Goal: Contribute content: Add original content to the website for others to see

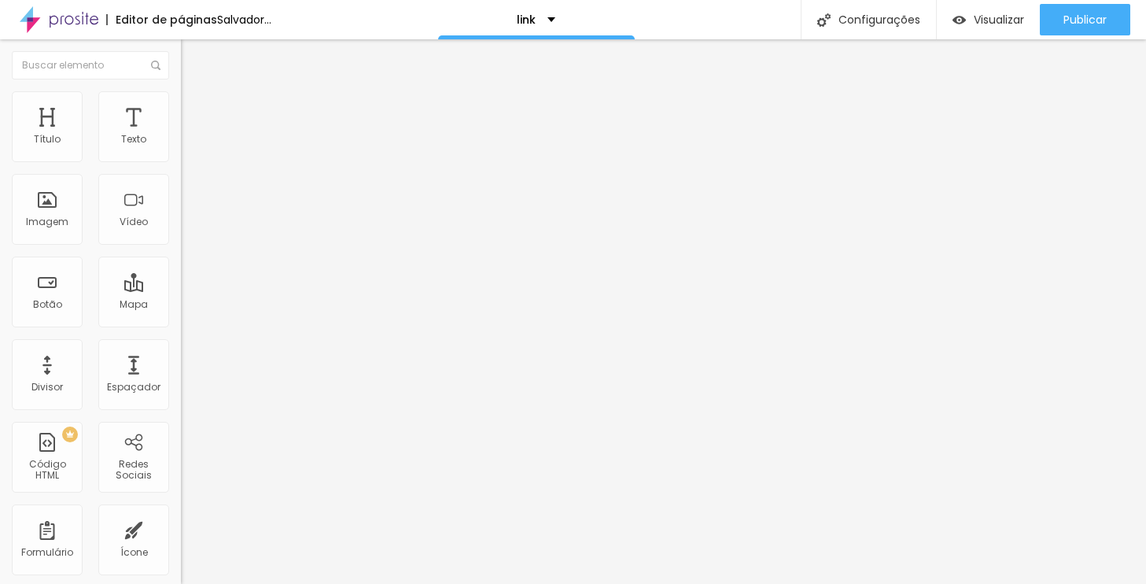
click at [181, 148] on input "WhatsApp" at bounding box center [275, 140] width 189 height 16
type input "Site"
click at [181, 324] on input "[URL][DOMAIN_NAME]" at bounding box center [275, 316] width 189 height 16
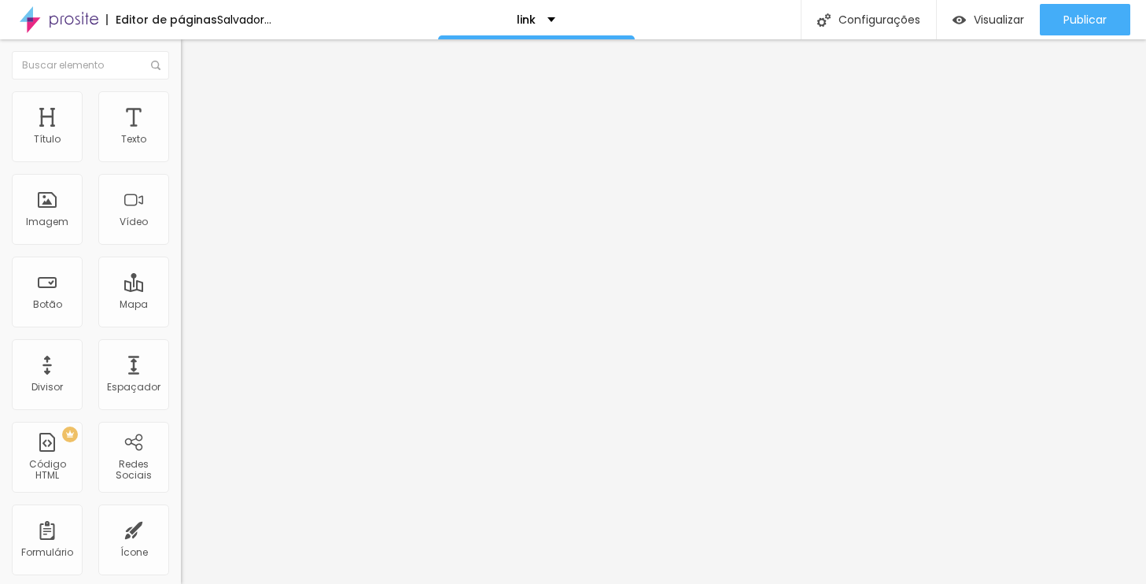
click at [181, 324] on input "[URL][DOMAIN_NAME]" at bounding box center [275, 316] width 189 height 16
paste input "[DOMAIN_NAME][URL]"
type input "[URL][DOMAIN_NAME]"
click at [181, 389] on div "Editar nulo Conteúdo Estilo Avançado Texto Site Alinhamento [GEOGRAPHIC_DATA] L…" at bounding box center [271, 311] width 181 height 544
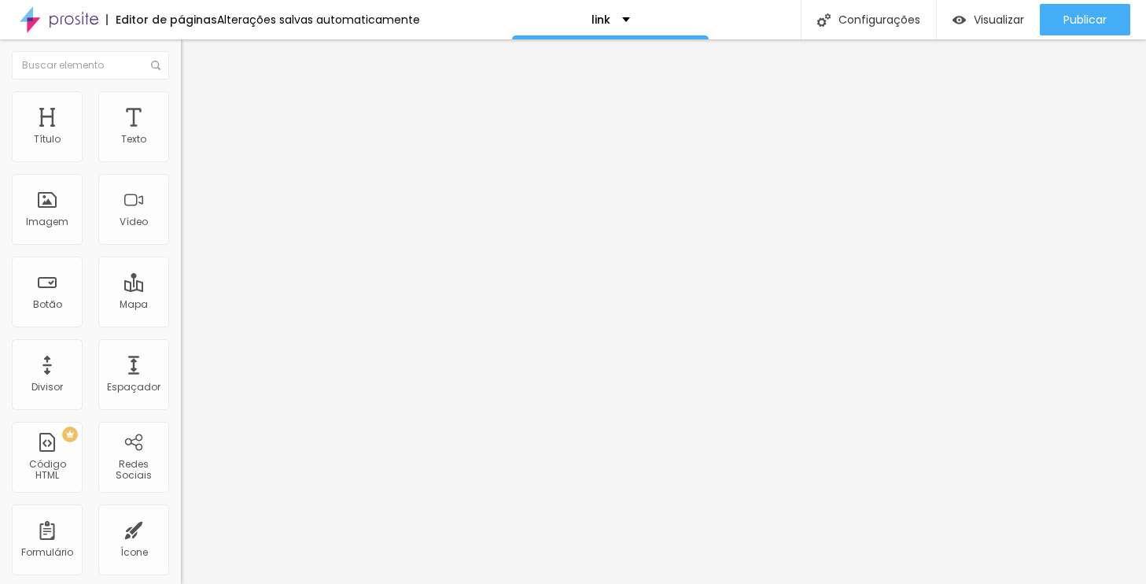
scroll to position [0, 0]
click at [195, 109] on font "Estilo" at bounding box center [207, 101] width 24 height 13
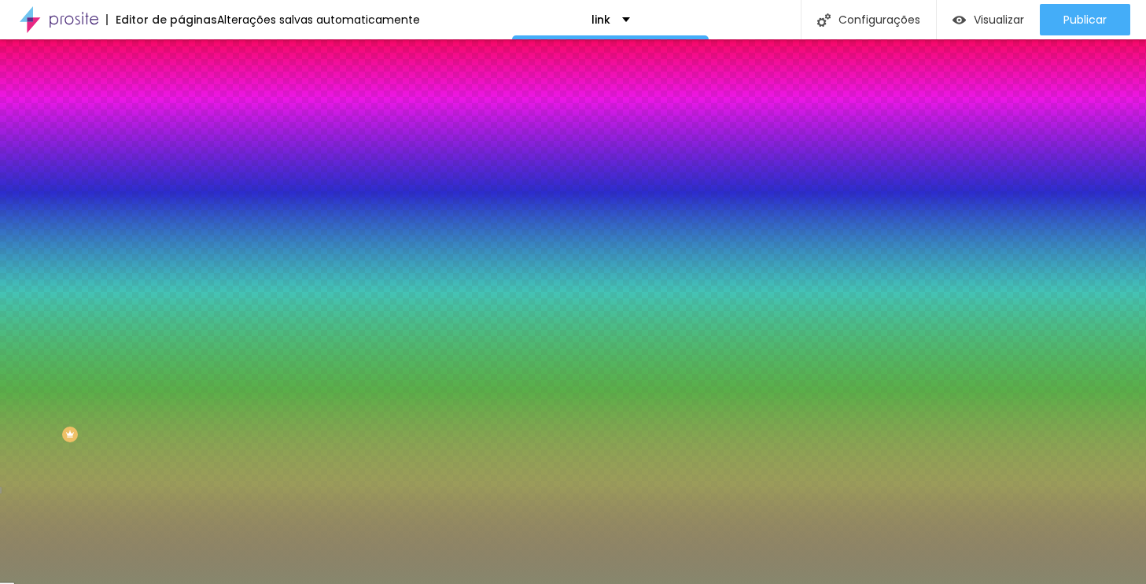
click at [181, 150] on div at bounding box center [271, 150] width 181 height 0
drag, startPoint x: 101, startPoint y: 217, endPoint x: 0, endPoint y: 113, distance: 145.2
click at [181, 113] on div "Conteúdo Estilo Avançado Cor de fundo Voltar ao padrão #FFFFFF Tipografia Volta…" at bounding box center [271, 357] width 181 height 562
click at [181, 150] on div at bounding box center [271, 150] width 181 height 0
type input "#FFFFFF"
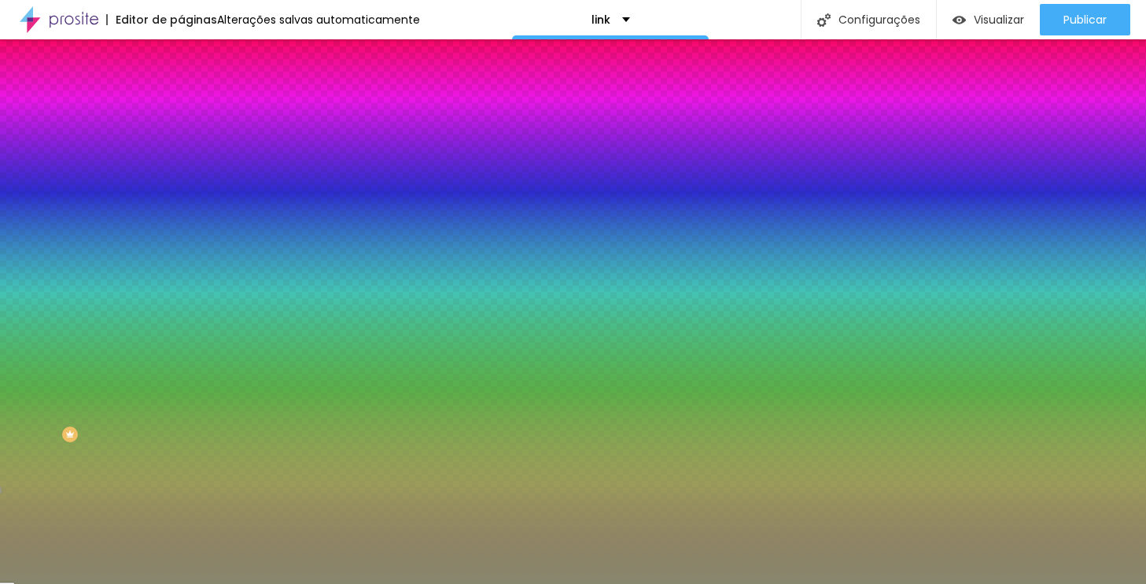
drag, startPoint x: 95, startPoint y: 210, endPoint x: 9, endPoint y: 168, distance: 96.4
click at [181, 168] on div "Cor de fundo Voltar ao padrão #FFFFFF Tipografia Voltar ao padrão Borda Voltar …" at bounding box center [271, 380] width 181 height 514
click at [181, 150] on div at bounding box center [271, 150] width 181 height 0
drag, startPoint x: 161, startPoint y: 261, endPoint x: 166, endPoint y: 327, distance: 66.2
click at [181, 327] on div "Cor de fundo Voltar ao padrão #FFFFFF Tipografia Voltar ao padrão Borda Voltar …" at bounding box center [271, 380] width 181 height 514
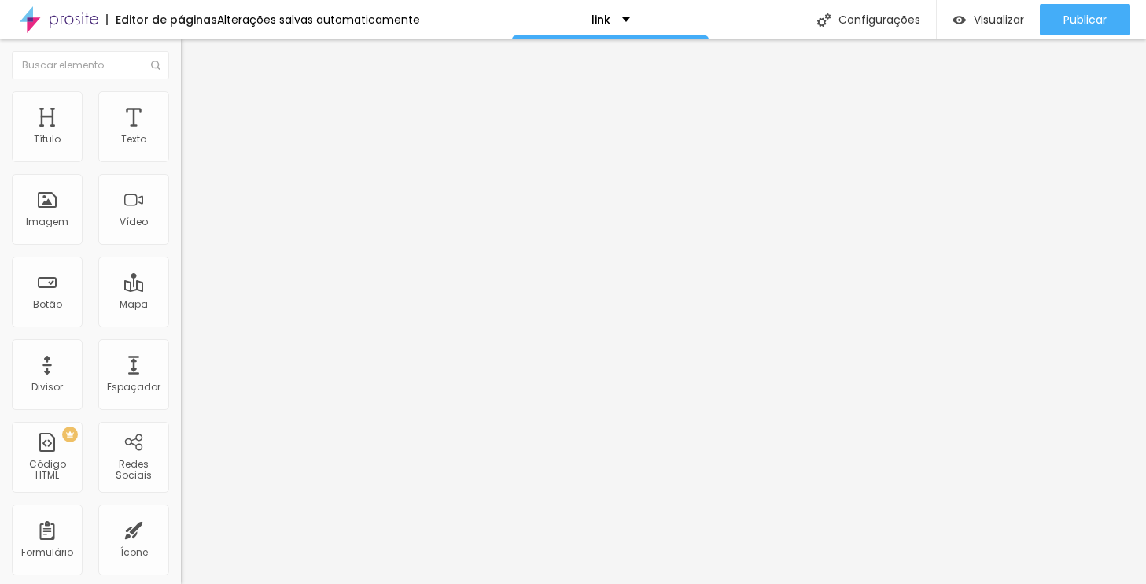
click at [181, 105] on li "Estilo" at bounding box center [271, 99] width 181 height 16
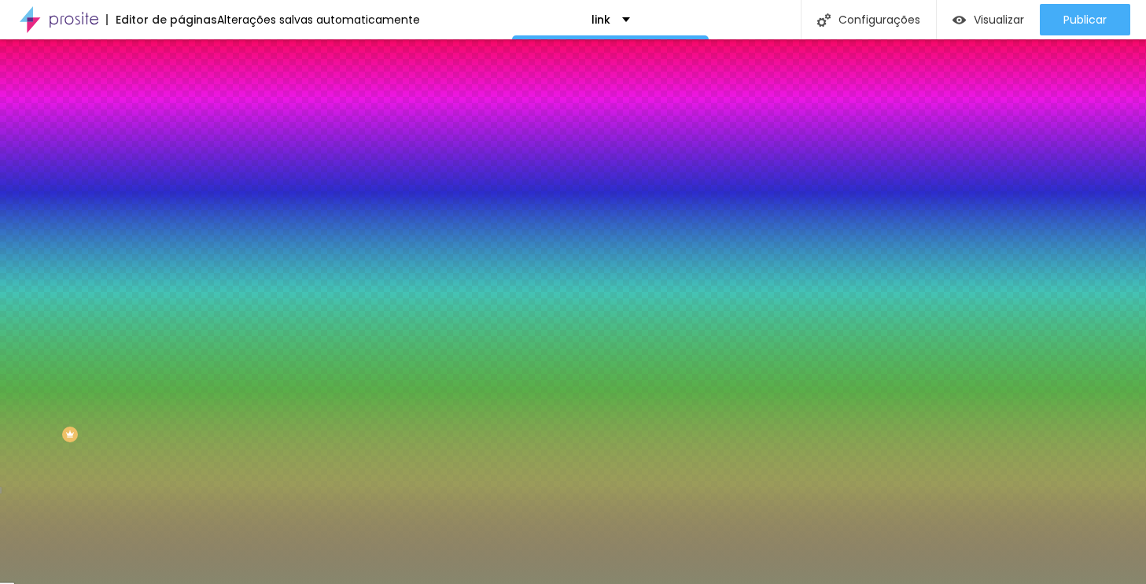
click at [181, 535] on div at bounding box center [271, 535] width 181 height 0
drag, startPoint x: 157, startPoint y: 374, endPoint x: 156, endPoint y: 323, distance: 51.1
click at [181, 507] on div "Cor de fundo Voltar ao padrão #FFFFFF" at bounding box center [271, 528] width 181 height 43
click at [181, 150] on div at bounding box center [271, 150] width 181 height 0
type input "#FFFFFF"
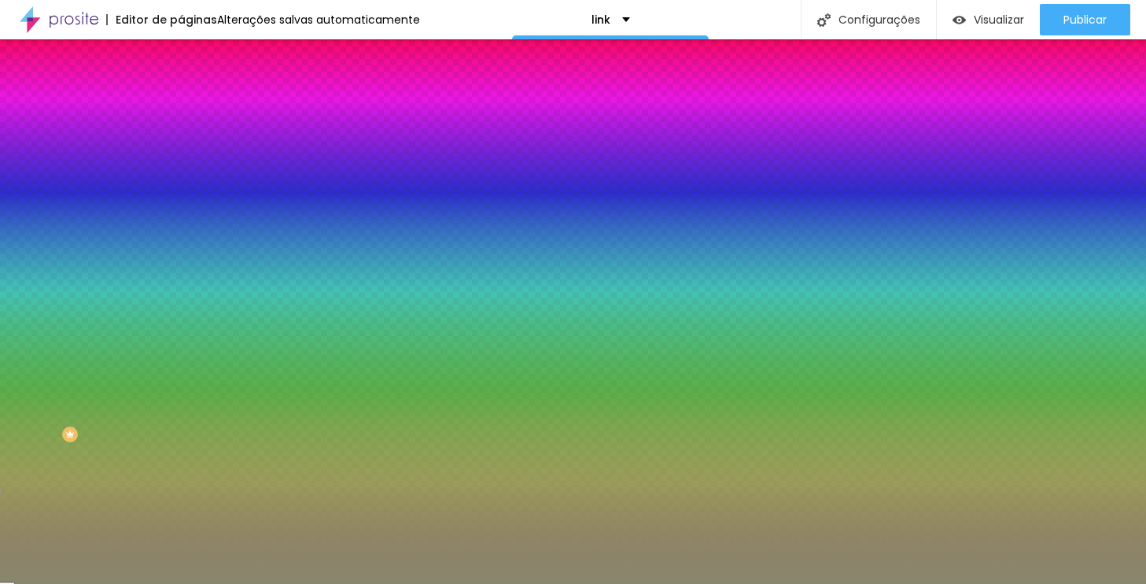
drag, startPoint x: 104, startPoint y: 214, endPoint x: 13, endPoint y: 173, distance: 100.0
click at [181, 166] on div "Cor de fundo Voltar ao padrão #FFFFFF" at bounding box center [271, 144] width 181 height 43
click at [181, 150] on div at bounding box center [271, 150] width 181 height 0
drag, startPoint x: 154, startPoint y: 261, endPoint x: 162, endPoint y: 316, distance: 55.6
click at [181, 316] on div "Cor de fundo Voltar ao padrão #FFFFFF Tipografia Voltar ao padrão Borda Voltar …" at bounding box center [271, 380] width 181 height 514
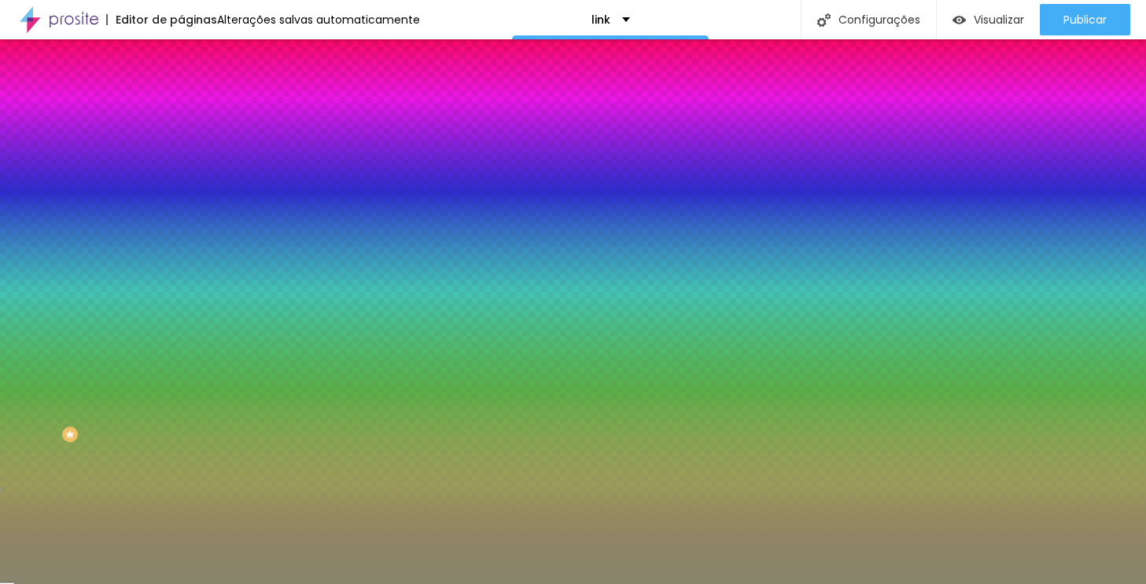
click at [181, 578] on input "#87876D" at bounding box center [275, 586] width 189 height 16
click at [181, 578] on div at bounding box center [271, 578] width 181 height 0
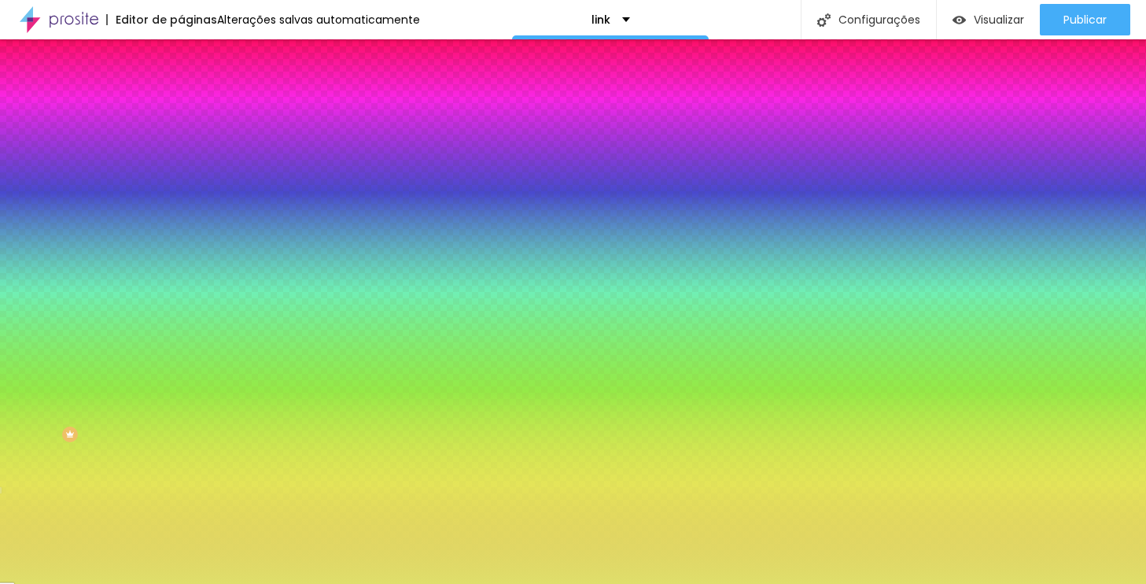
type input "#FFFFFF"
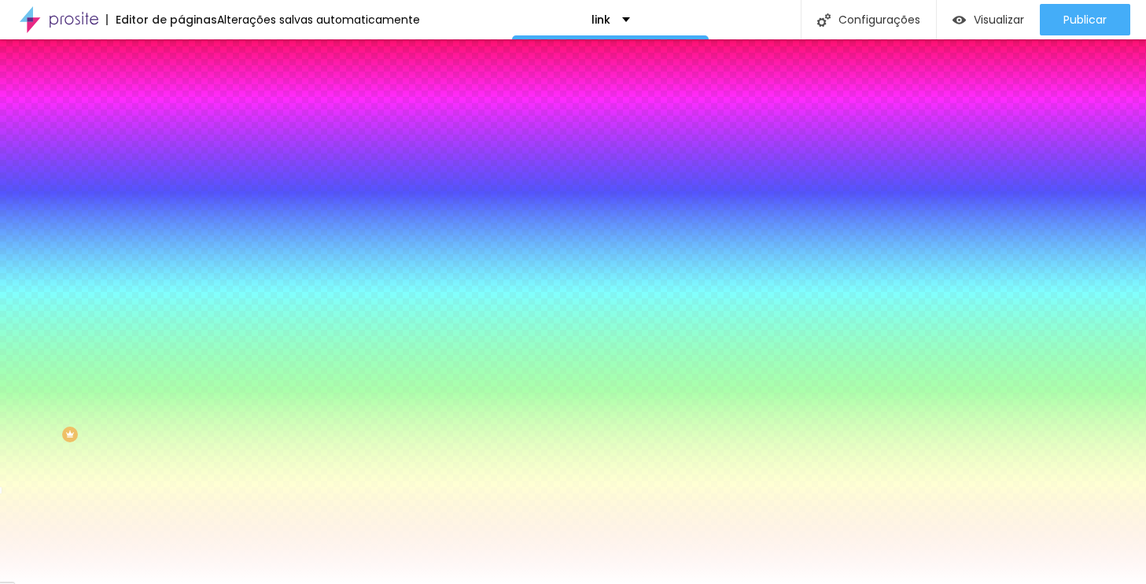
drag, startPoint x: 78, startPoint y: 408, endPoint x: 13, endPoint y: 389, distance: 68.2
click at [181, 551] on div "Cor do texto Voltar ao padrão #FFFFFF" at bounding box center [271, 572] width 181 height 43
click at [195, 93] on font "Conteúdo" at bounding box center [219, 85] width 49 height 13
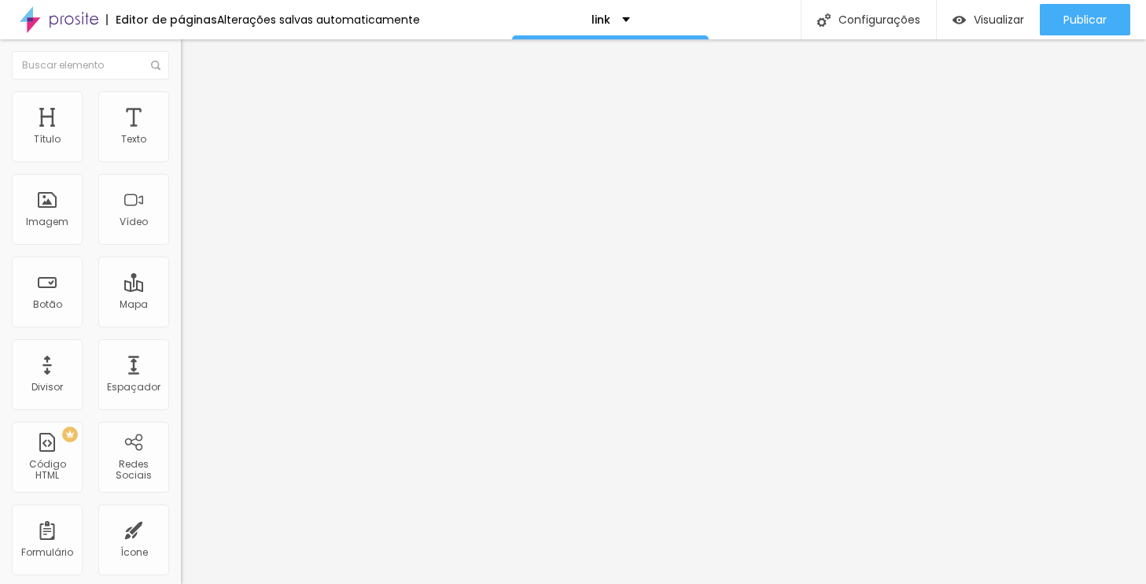
click at [181, 114] on ul "Conteúdo Estilo Avançado" at bounding box center [271, 99] width 181 height 47
click at [195, 109] on font "Estilo" at bounding box center [207, 101] width 24 height 13
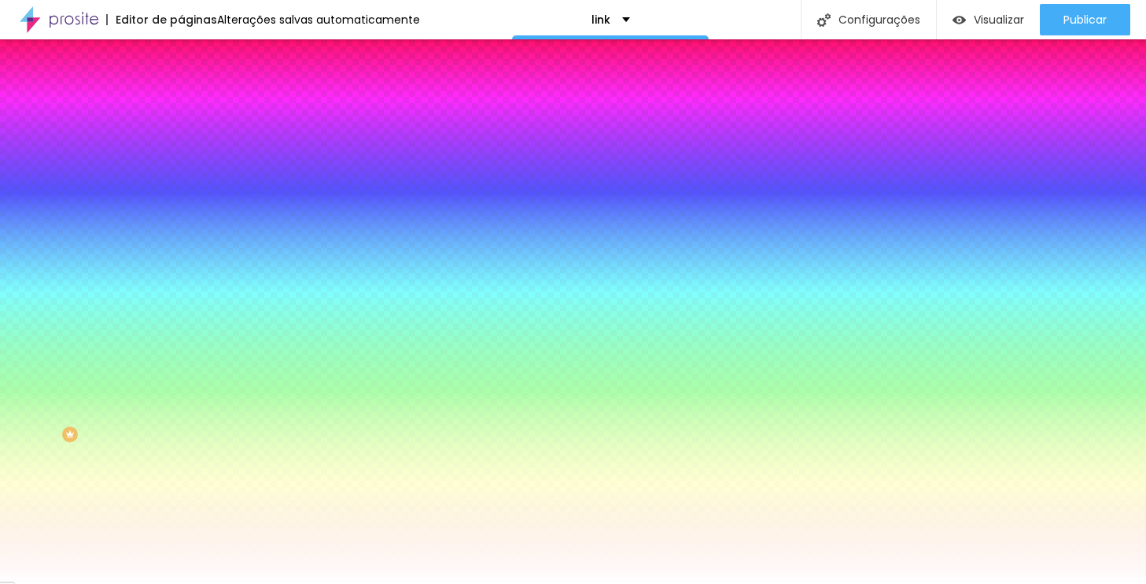
click at [189, 197] on icon "button" at bounding box center [192, 200] width 6 height 6
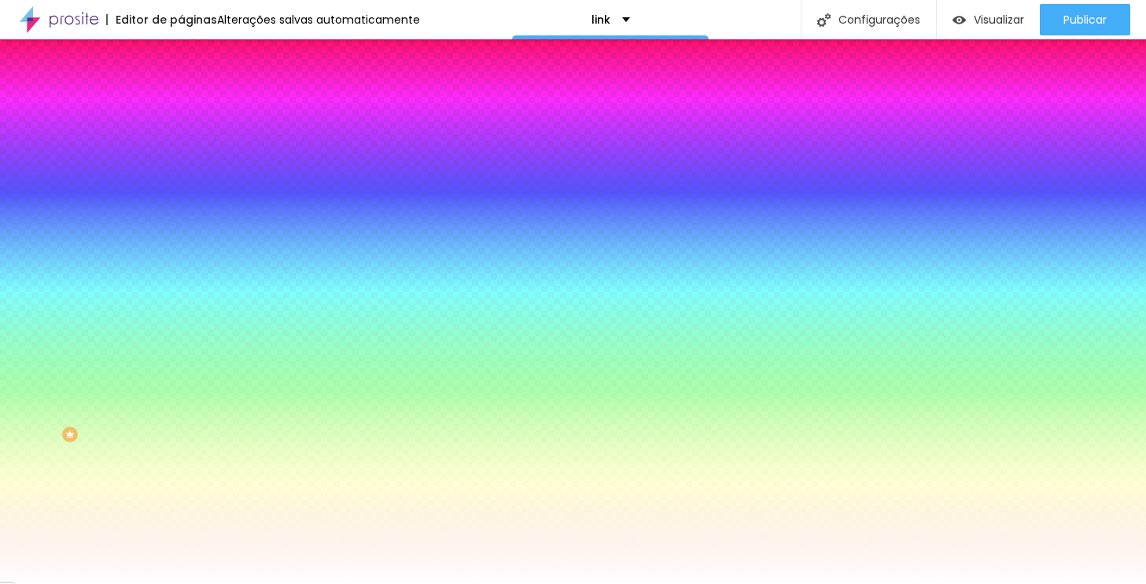
paste input "87876"
type input "#87876"
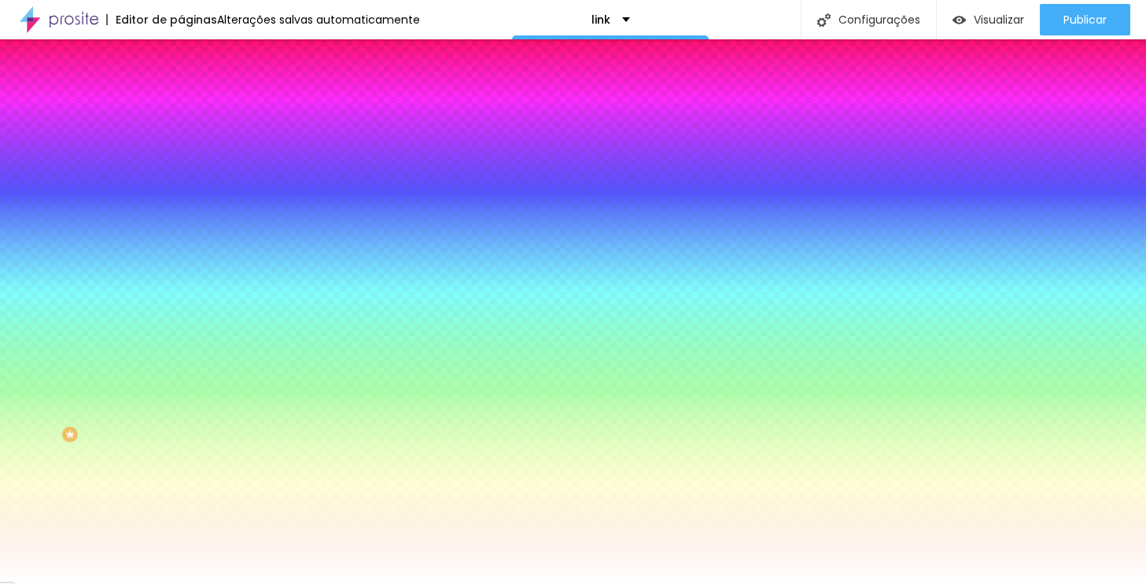
click at [114, 583] on div at bounding box center [573, 584] width 1146 height 0
click at [187, 200] on icon "button" at bounding box center [191, 199] width 9 height 9
paste input "87876"
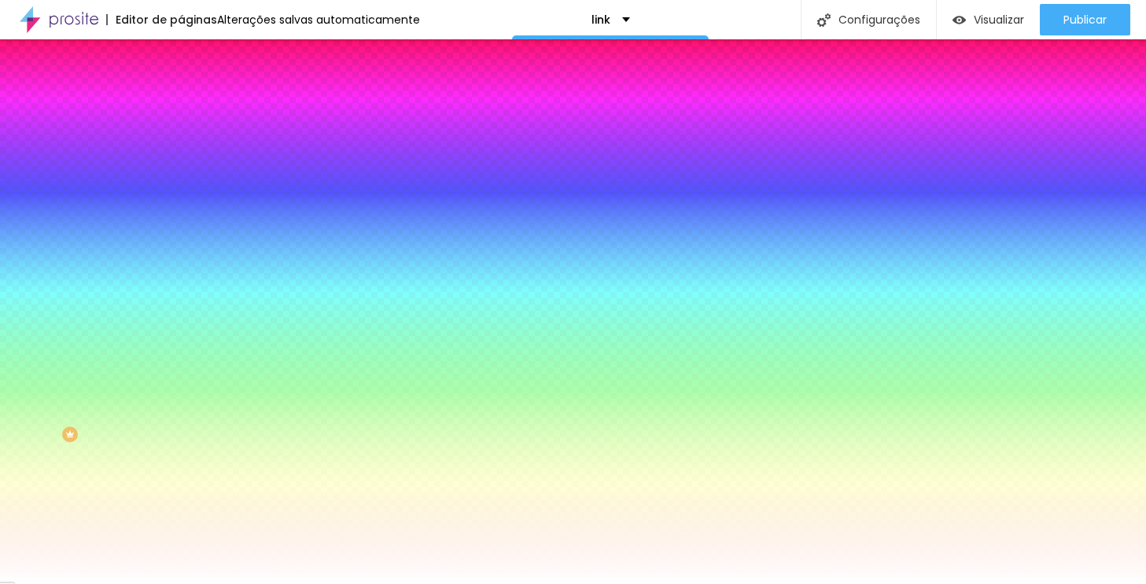
paste input "D"
type input "#87876D"
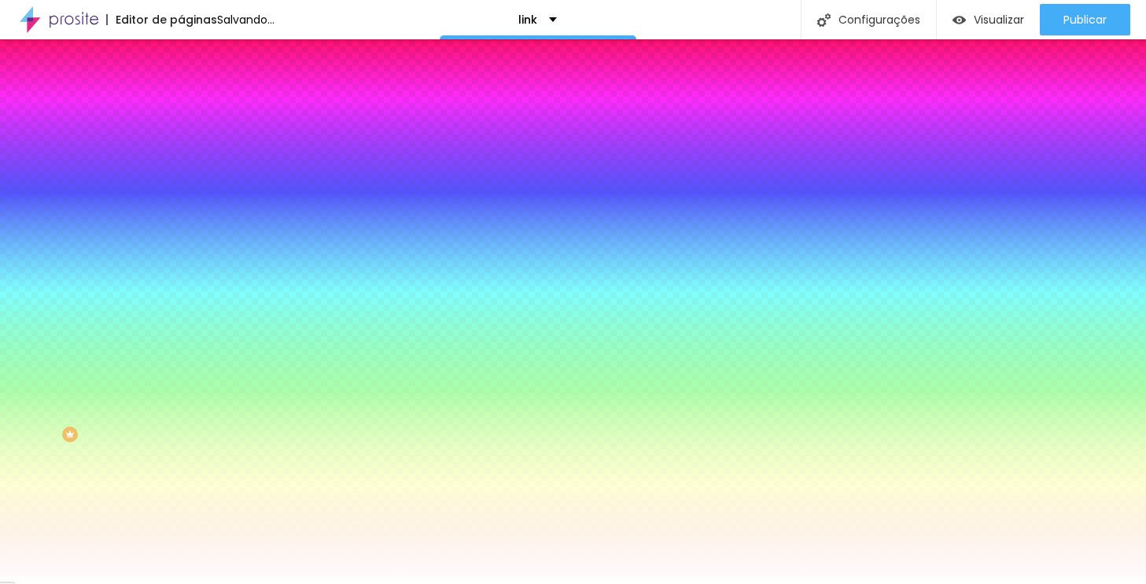
click at [655, 583] on div at bounding box center [573, 584] width 1146 height 0
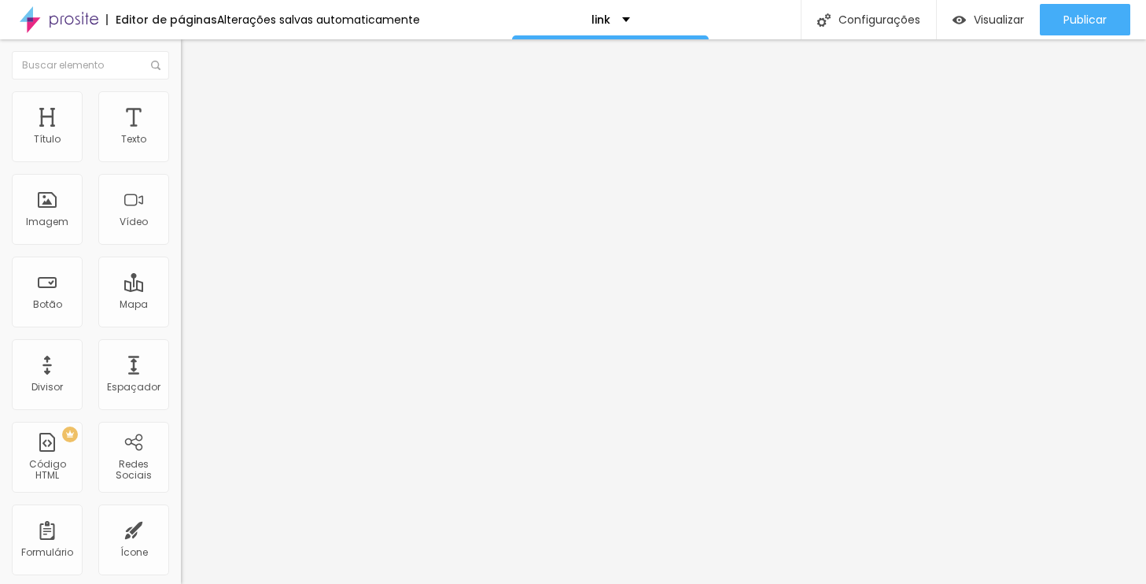
click at [181, 91] on li "Estilo" at bounding box center [271, 99] width 181 height 16
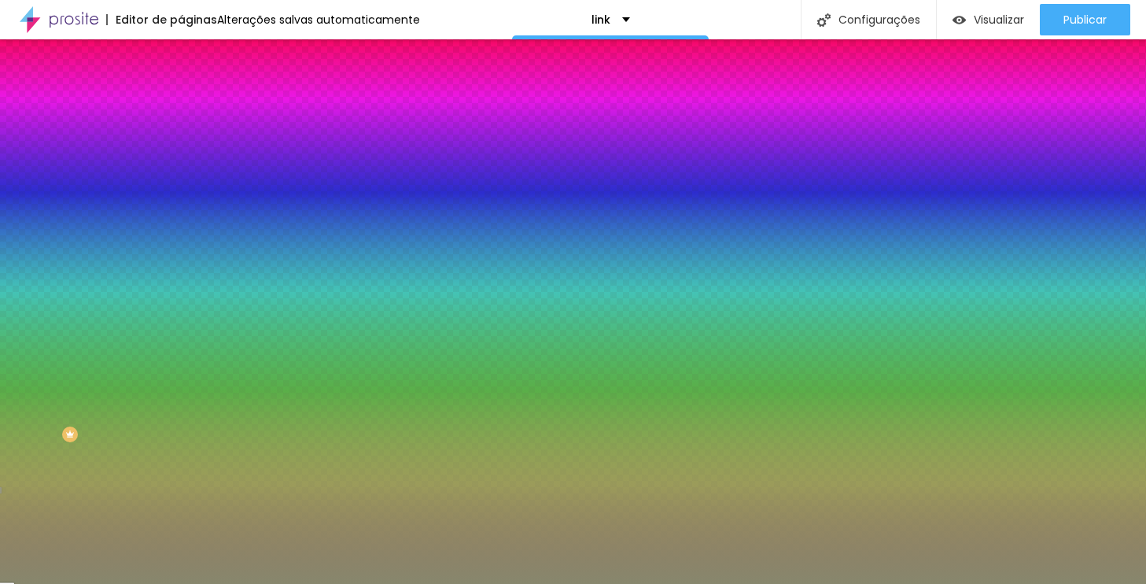
click at [187, 199] on icon "button" at bounding box center [191, 199] width 9 height 9
paste input "87876D"
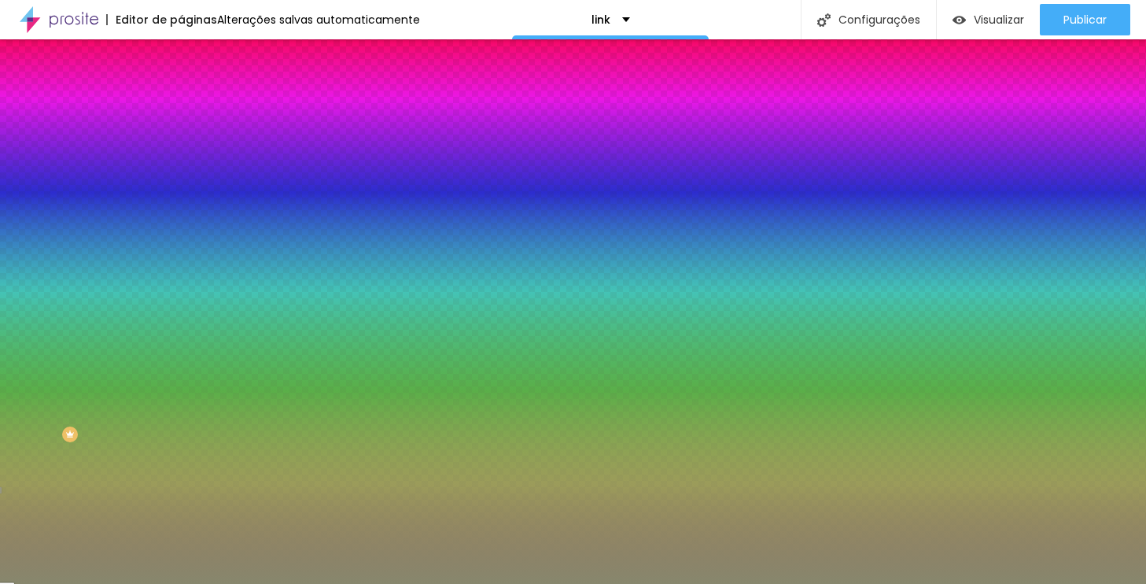
type input "#87876D"
click at [110, 583] on div at bounding box center [573, 584] width 1146 height 0
click at [181, 535] on div at bounding box center [271, 535] width 181 height 0
drag, startPoint x: 157, startPoint y: 382, endPoint x: 157, endPoint y: 332, distance: 49.6
click at [181, 507] on div "Cor de fundo Voltar ao padrão #FFFFFF" at bounding box center [271, 528] width 181 height 43
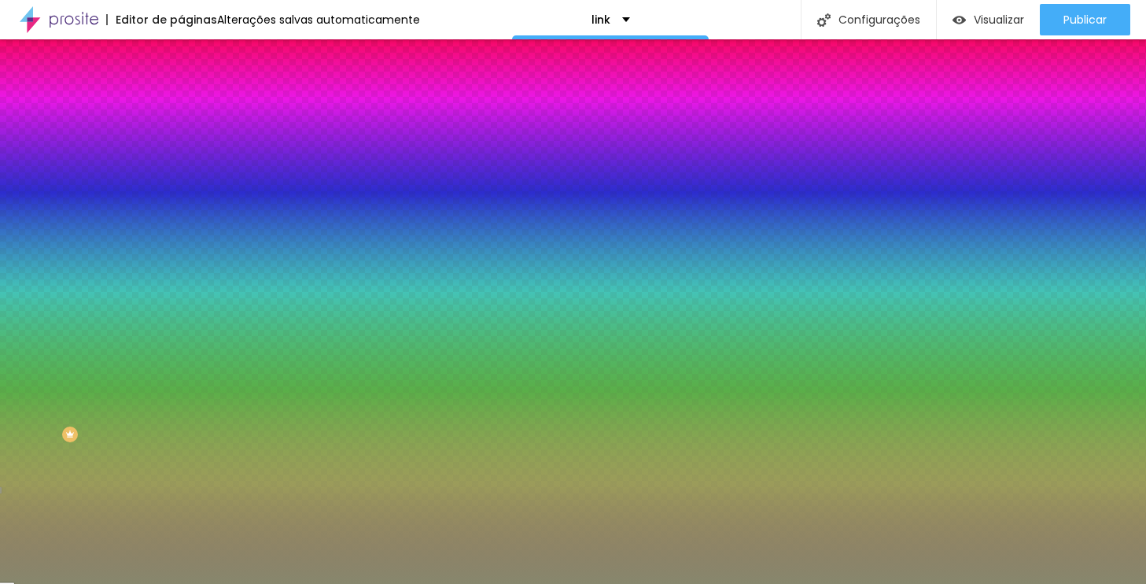
click at [181, 578] on div at bounding box center [271, 578] width 181 height 0
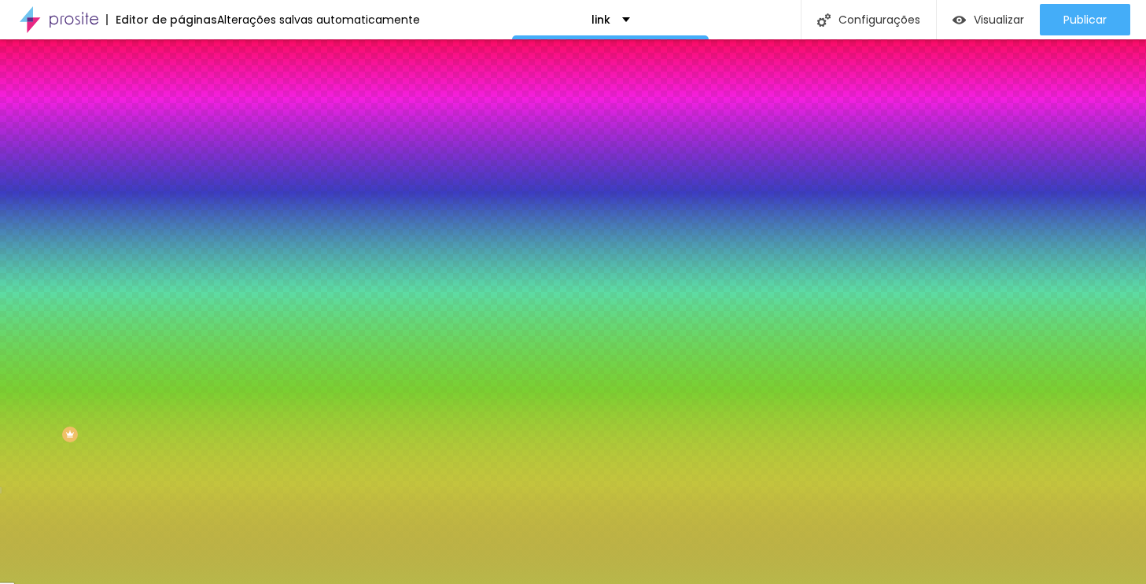
type input "#FFFFFF"
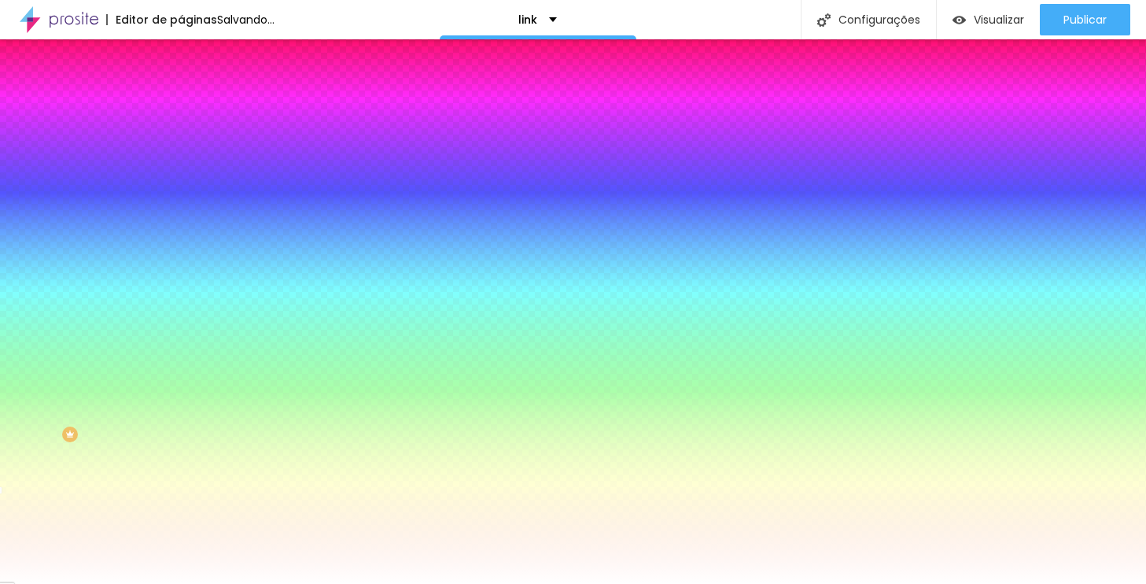
drag, startPoint x: 101, startPoint y: 427, endPoint x: 0, endPoint y: 374, distance: 114.7
click at [181, 374] on div "Cor de fundo Voltar ao padrão #FFFFFF Tipografia Voltar ao padrão Borda Voltar …" at bounding box center [271, 380] width 181 height 514
click at [181, 474] on div "Editar nulo Conteúdo Estilo Avançado Cor de fundo Voltar ao padrão #FFFFFF Tipo…" at bounding box center [271, 311] width 181 height 544
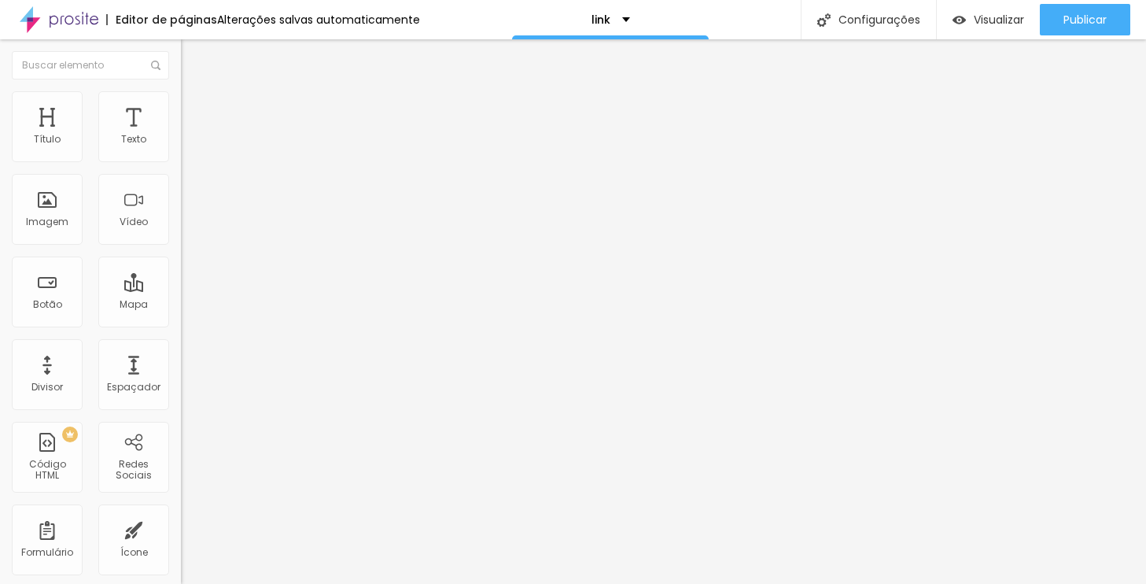
click at [195, 105] on font "Estilo" at bounding box center [207, 101] width 24 height 13
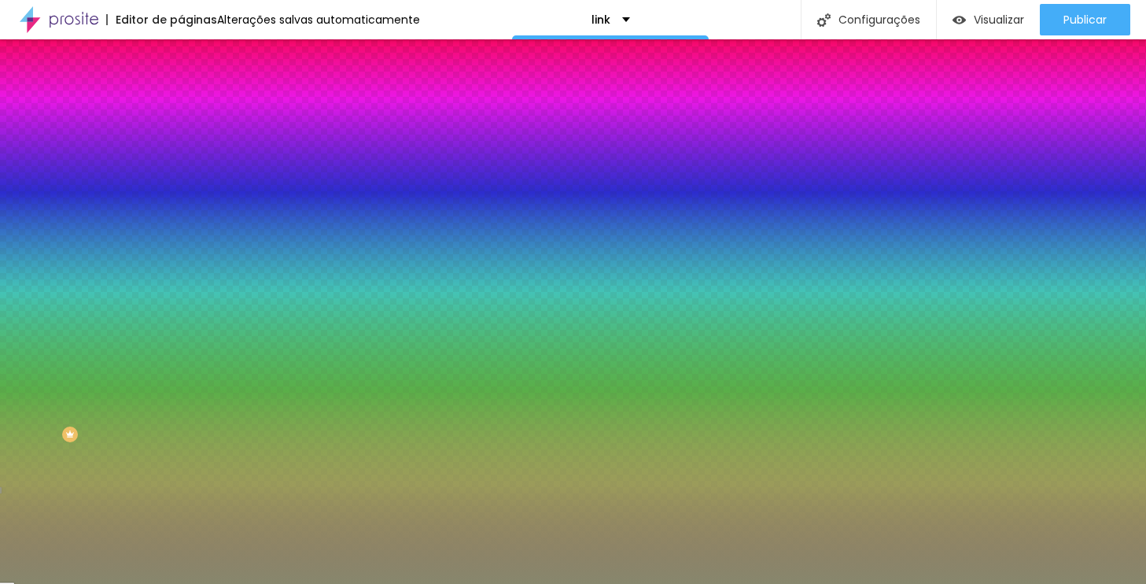
click at [181, 159] on input "#FFFFFF" at bounding box center [275, 158] width 189 height 16
click at [181, 150] on div at bounding box center [271, 150] width 181 height 0
click at [181, 157] on input "#FFFFFF" at bounding box center [275, 158] width 189 height 16
click at [181, 150] on div at bounding box center [271, 150] width 181 height 0
click at [181, 153] on input "#FFFFFF" at bounding box center [275, 158] width 189 height 16
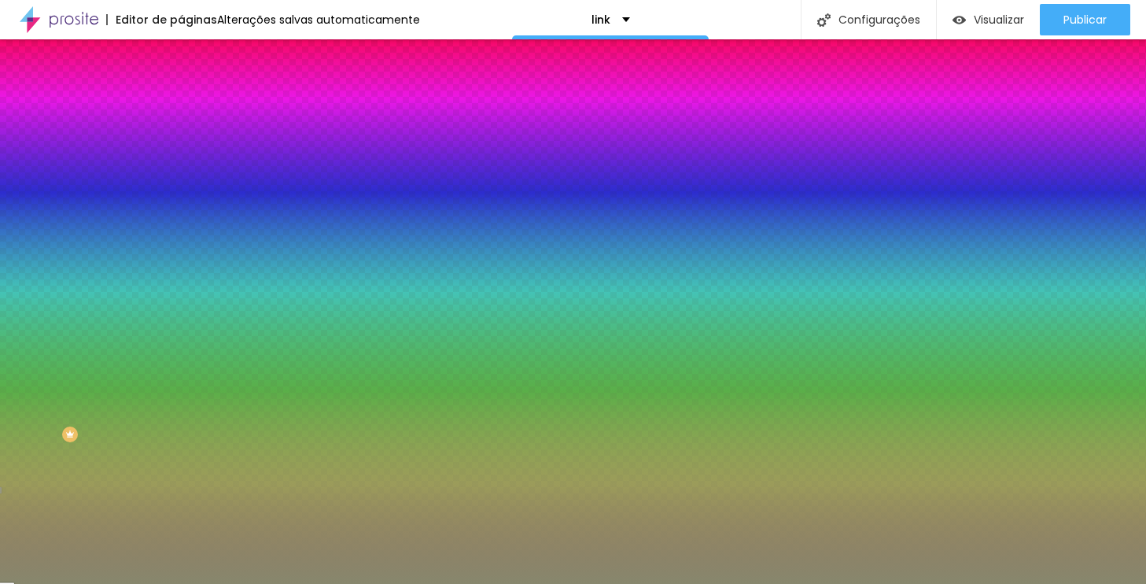
click at [187, 146] on icon "button" at bounding box center [192, 140] width 11 height 11
click at [181, 150] on div at bounding box center [271, 150] width 181 height 0
drag, startPoint x: 152, startPoint y: 192, endPoint x: 156, endPoint y: 307, distance: 114.9
click at [181, 307] on div "Cor de fundo Voltar ao padrão #FFFFFF Tipografia Voltar ao padrão Borda Voltar …" at bounding box center [271, 380] width 181 height 514
click at [187, 197] on icon "button" at bounding box center [191, 199] width 9 height 9
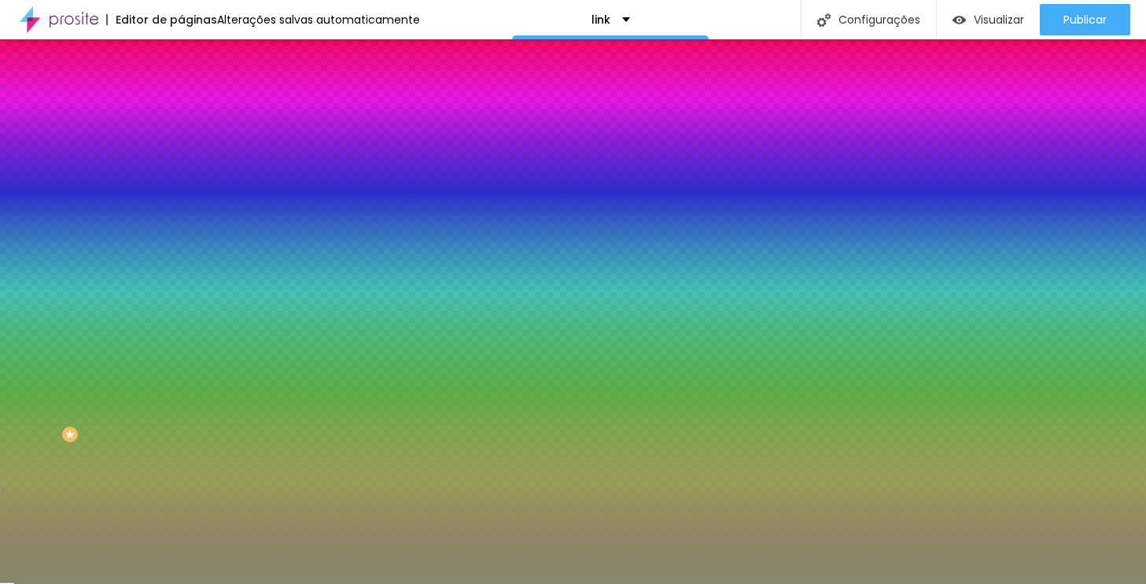
paste input "87876D"
type input "#87876D"
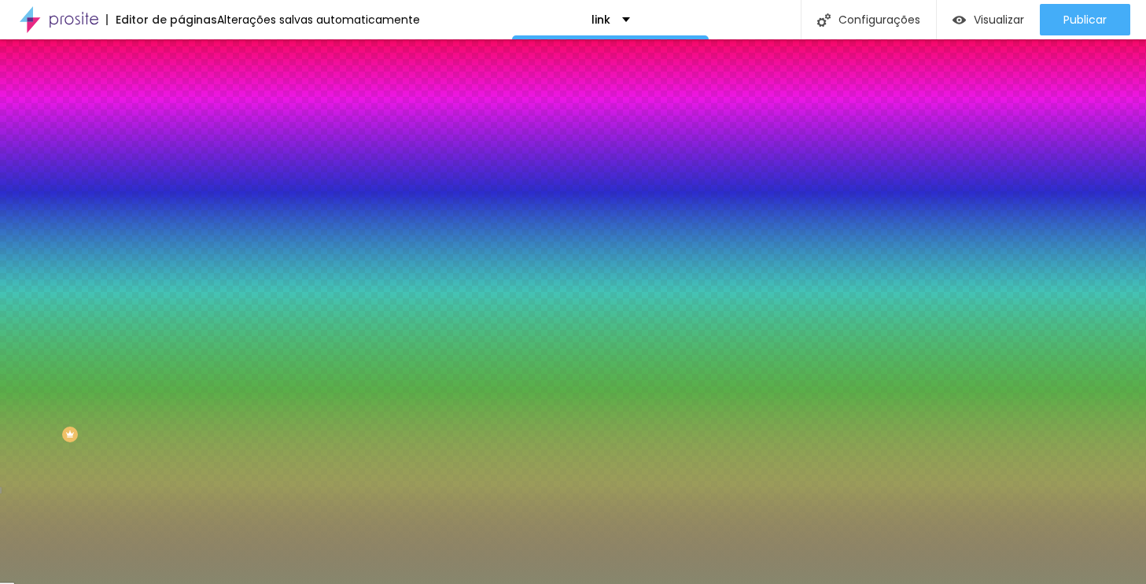
click at [98, 583] on div at bounding box center [573, 584] width 1146 height 0
click at [181, 535] on div at bounding box center [271, 535] width 181 height 0
drag, startPoint x: 165, startPoint y: 382, endPoint x: 164, endPoint y: 327, distance: 55.1
click at [181, 507] on div "Cor de fundo Voltar ao padrão #FFFFFF" at bounding box center [271, 528] width 181 height 43
click at [181, 535] on div at bounding box center [271, 535] width 181 height 0
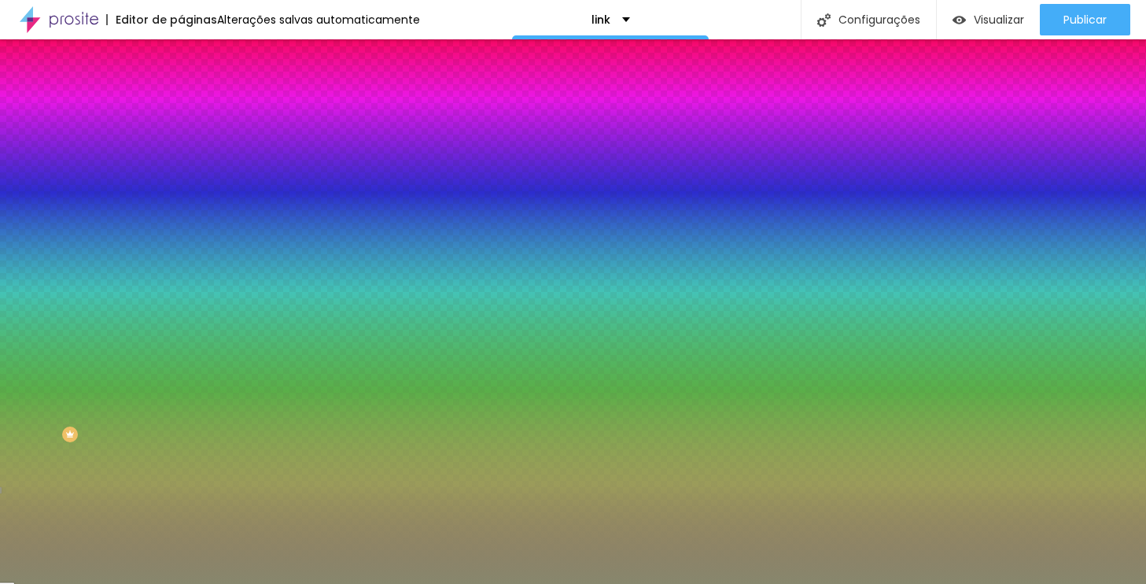
drag, startPoint x: 153, startPoint y: 367, endPoint x: 153, endPoint y: 346, distance: 21.2
click at [181, 507] on div "Cor de fundo Voltar ao padrão #FFFFFF" at bounding box center [271, 528] width 181 height 43
click at [181, 578] on div at bounding box center [271, 578] width 181 height 0
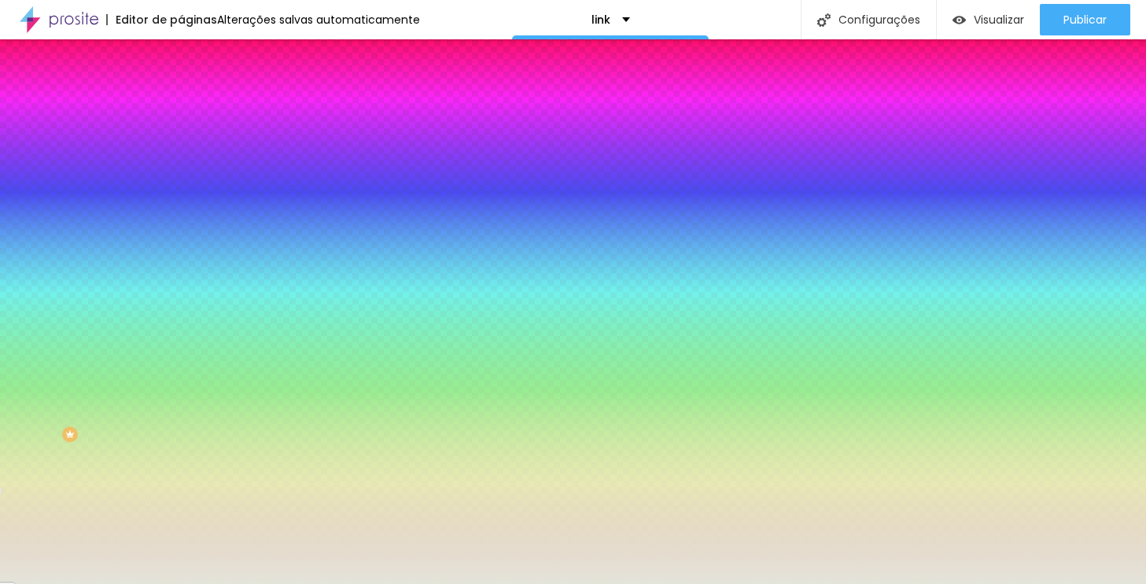
type input "#FFFFFF"
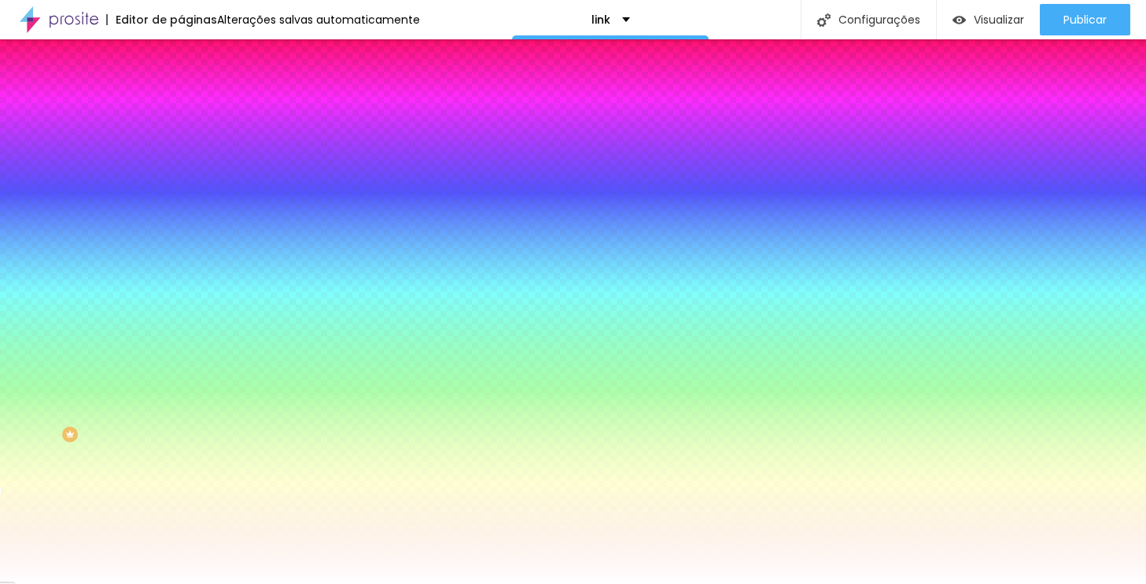
drag, startPoint x: 90, startPoint y: 419, endPoint x: 0, endPoint y: 377, distance: 99.9
click at [181, 377] on div "Cor de fundo Voltar ao padrão #FFFFFF Tipografia Voltar ao padrão Borda Voltar …" at bounding box center [271, 380] width 181 height 514
click at [181, 523] on div "Editar nulo Conteúdo Estilo Avançado Cor de fundo Voltar ao padrão #FFFFFF Tipo…" at bounding box center [271, 311] width 181 height 544
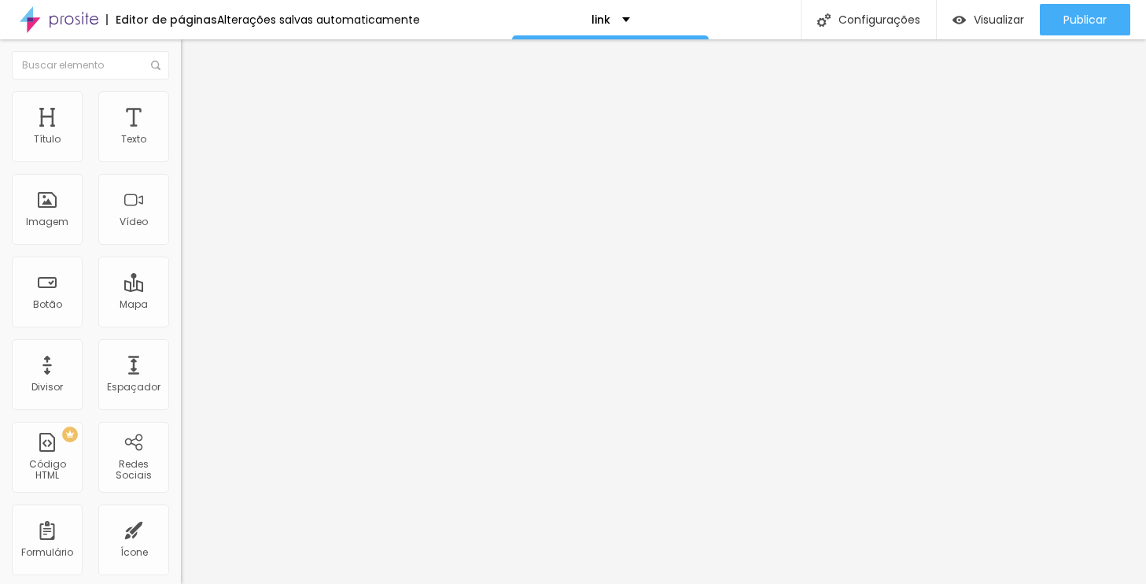
click at [181, 148] on input "Site" at bounding box center [275, 140] width 189 height 16
click at [181, 104] on li "Estilo" at bounding box center [271, 99] width 181 height 16
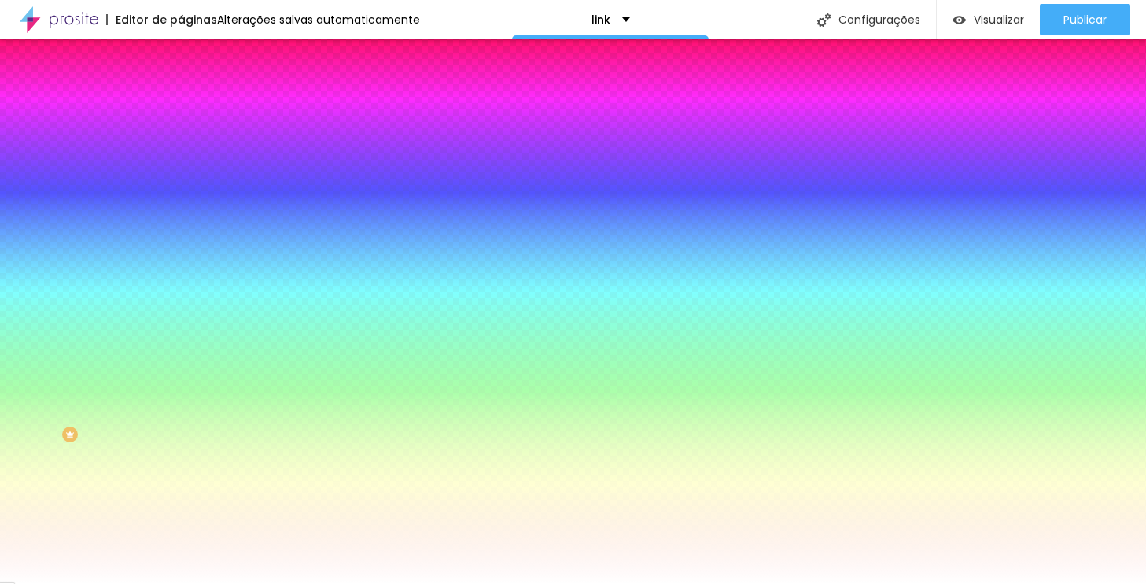
click at [195, 93] on font "Conteúdo" at bounding box center [219, 85] width 49 height 13
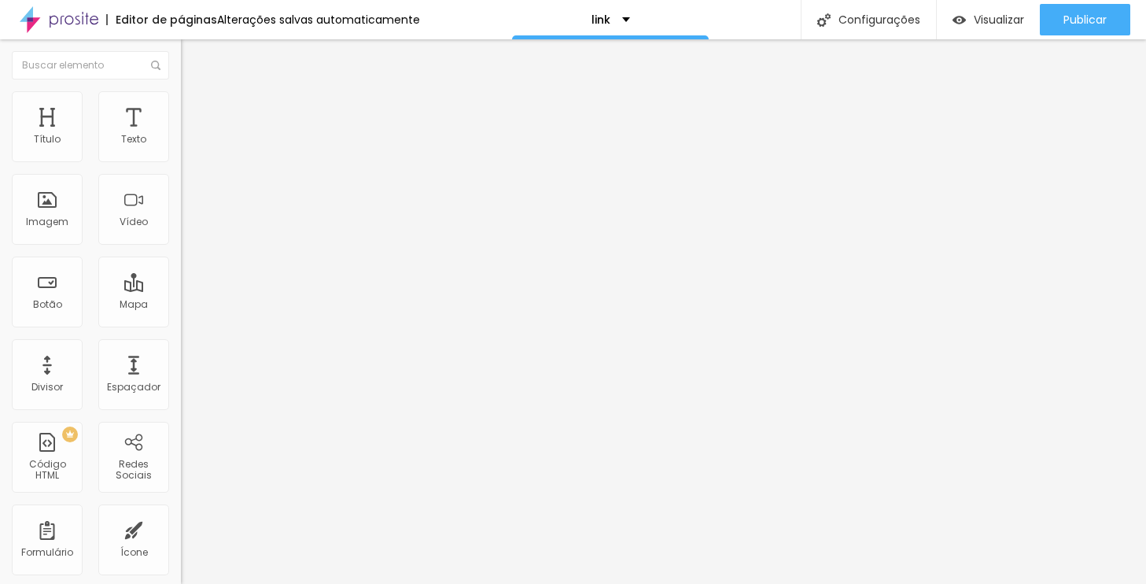
click at [181, 148] on input "Site" at bounding box center [275, 140] width 189 height 16
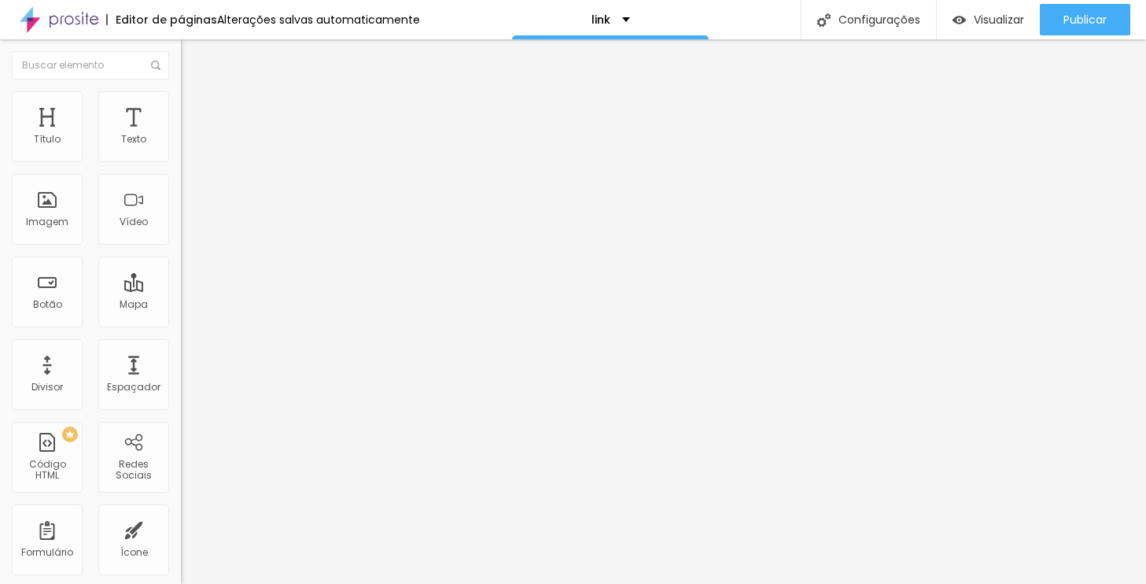
paste input "ㅤ"
click at [181, 148] on input "Siteㅤ" at bounding box center [275, 140] width 189 height 16
paste input "ㅤ"
click at [181, 148] on input "ㅤSiteㅤ" at bounding box center [275, 140] width 189 height 16
paste input "ㅤ"
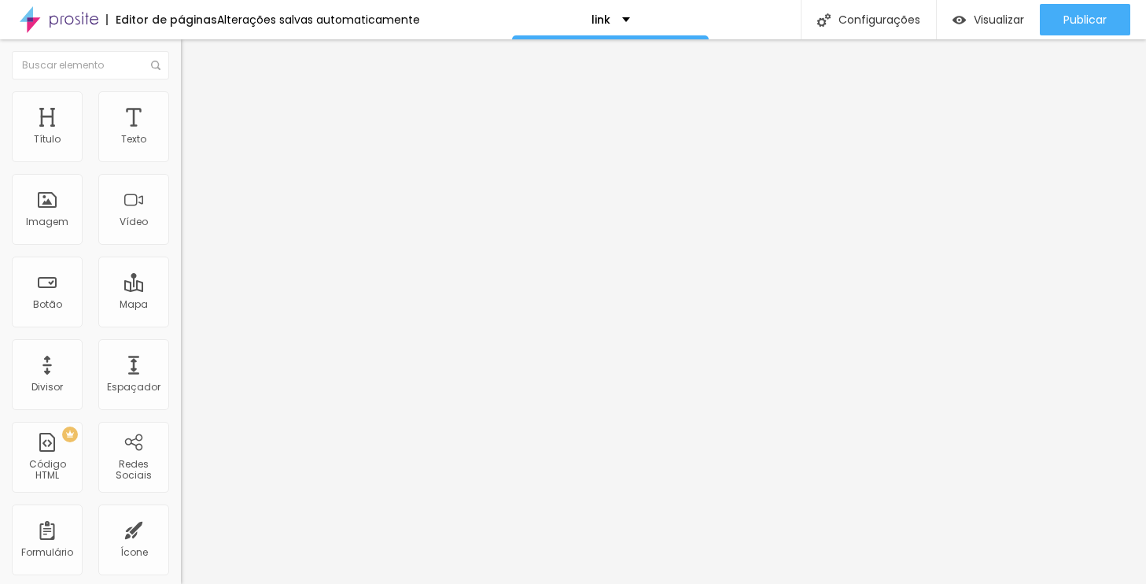
click at [181, 148] on input "ㅤSiteㅤㅤ" at bounding box center [275, 140] width 189 height 16
paste input "ㅤ"
click at [181, 148] on input "ㅤㅤSiteㅤㅤ" at bounding box center [275, 140] width 189 height 16
paste input "ㅤ"
click at [181, 148] on input "ㅤㅤSiteㅤㅤㅤ" at bounding box center [275, 140] width 189 height 16
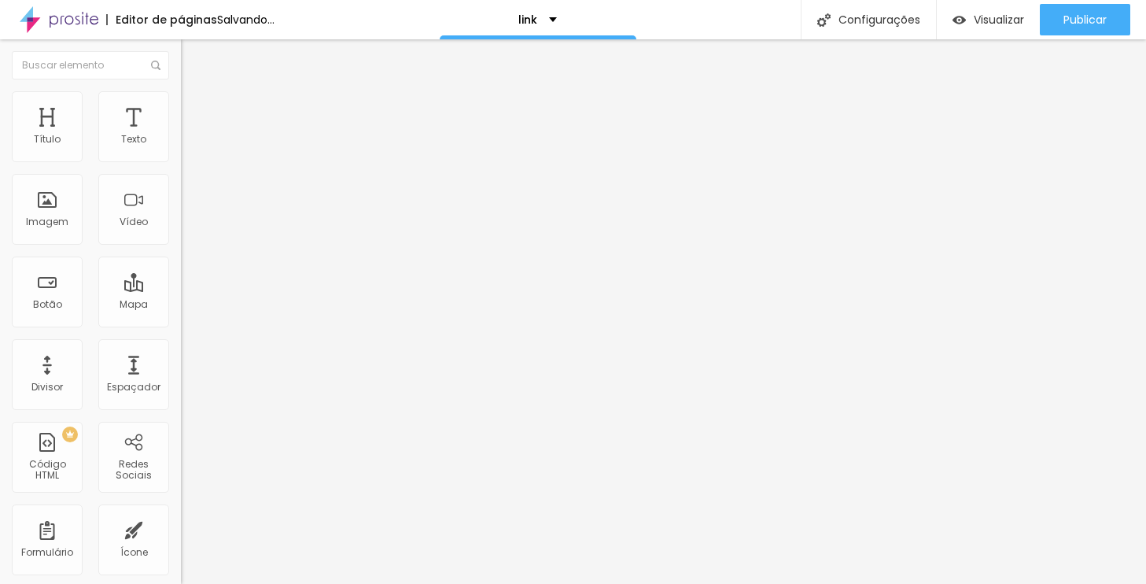
paste input "ㅤ"
type input "ㅤㅤㅤSiteㅤㅤㅤ"
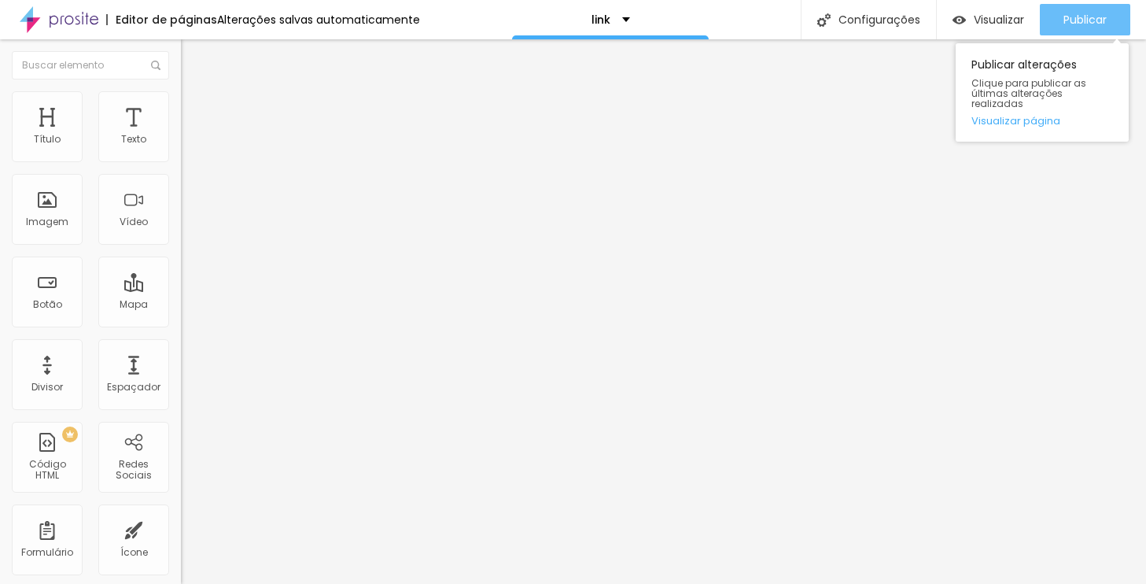
click at [1090, 16] on font "Publicar" at bounding box center [1085, 20] width 43 height 16
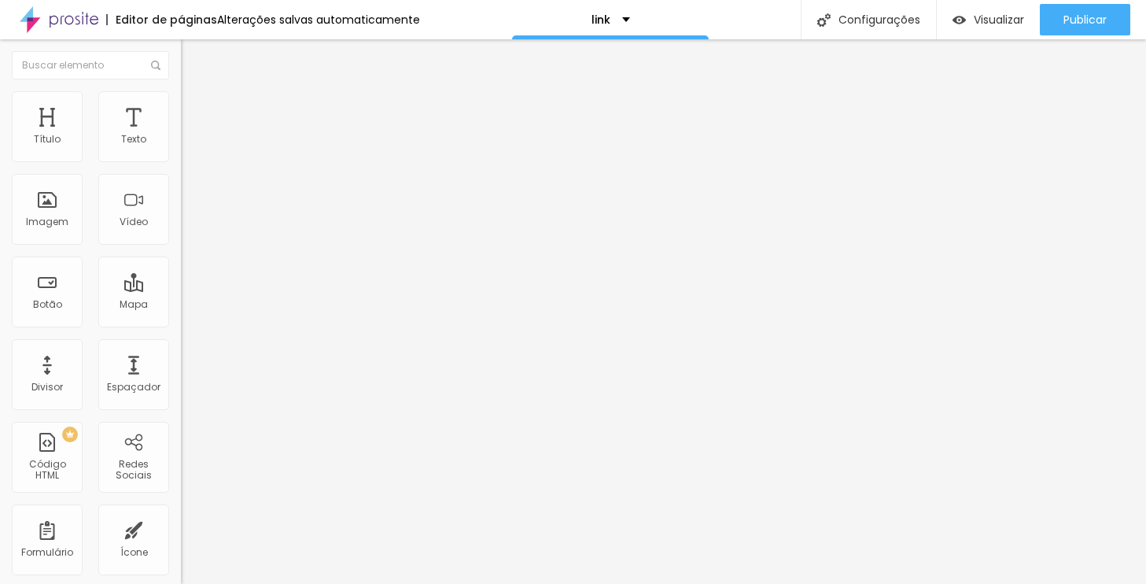
click at [181, 148] on input "ㅤㅤㅤSiteㅤㅤㅤ" at bounding box center [275, 140] width 189 height 16
paste input "ㅤ"
click at [181, 148] on input "ㅤㅤㅤSiteㅤㅤㅤㅤ" at bounding box center [275, 140] width 189 height 16
paste input "ㅤ"
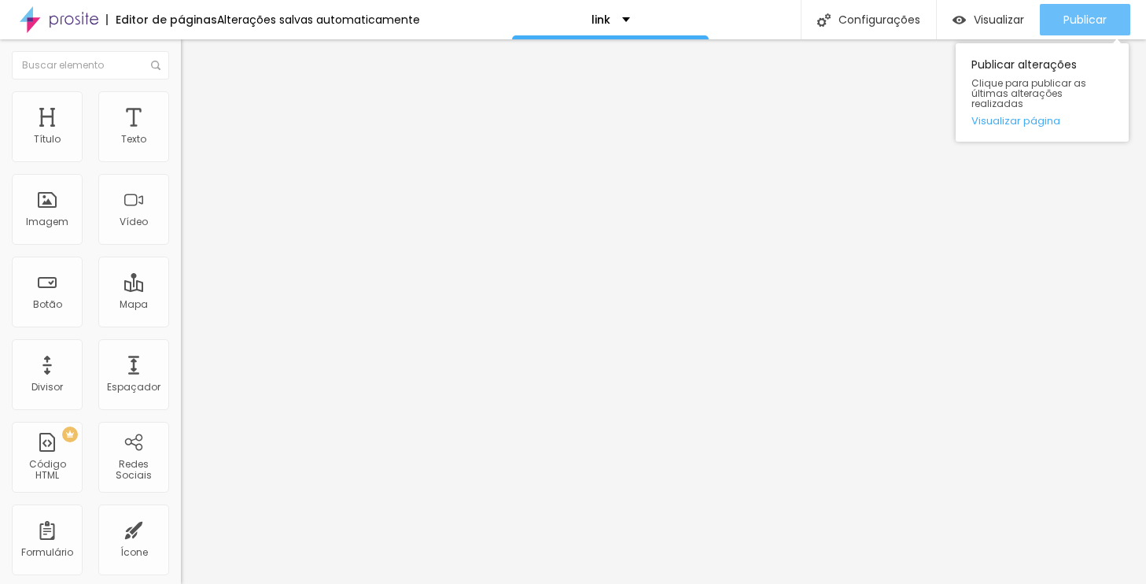
type input "ㅤㅤㅤㅤSiteㅤㅤㅤㅤ"
click at [1086, 34] on div "Publicar" at bounding box center [1085, 19] width 43 height 31
